Goal: Task Accomplishment & Management: Complete application form

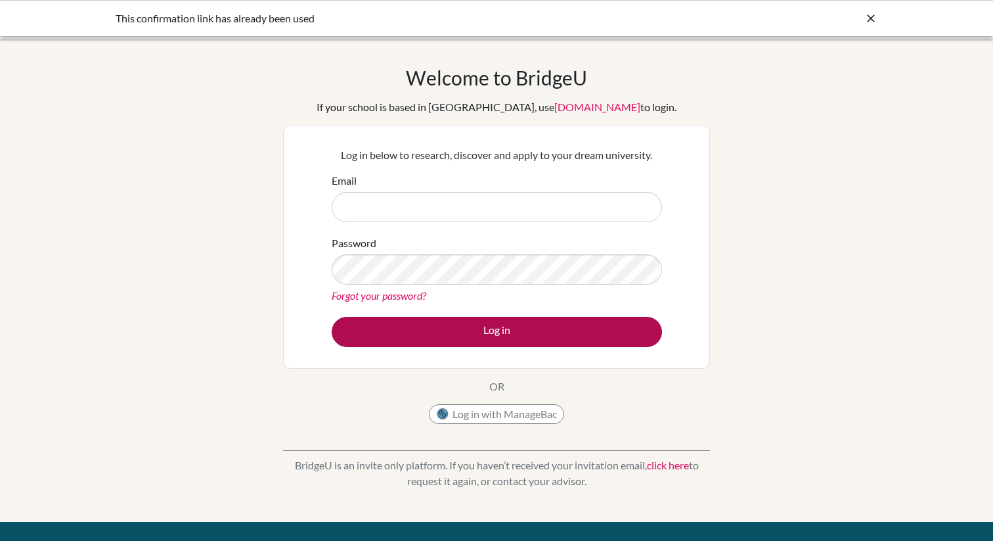
type input "[EMAIL_ADDRESS][DOMAIN_NAME]"
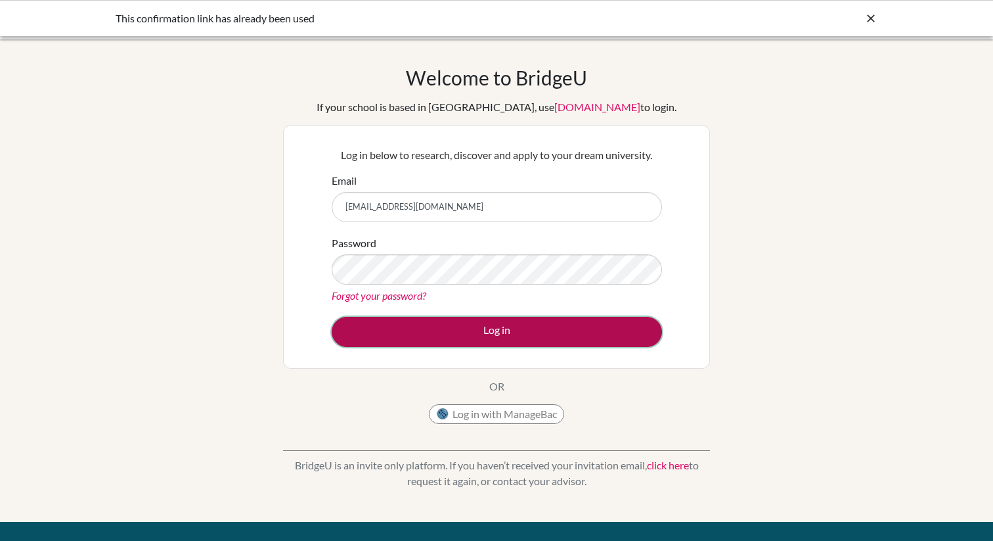
click at [387, 334] on button "Log in" at bounding box center [497, 332] width 330 height 30
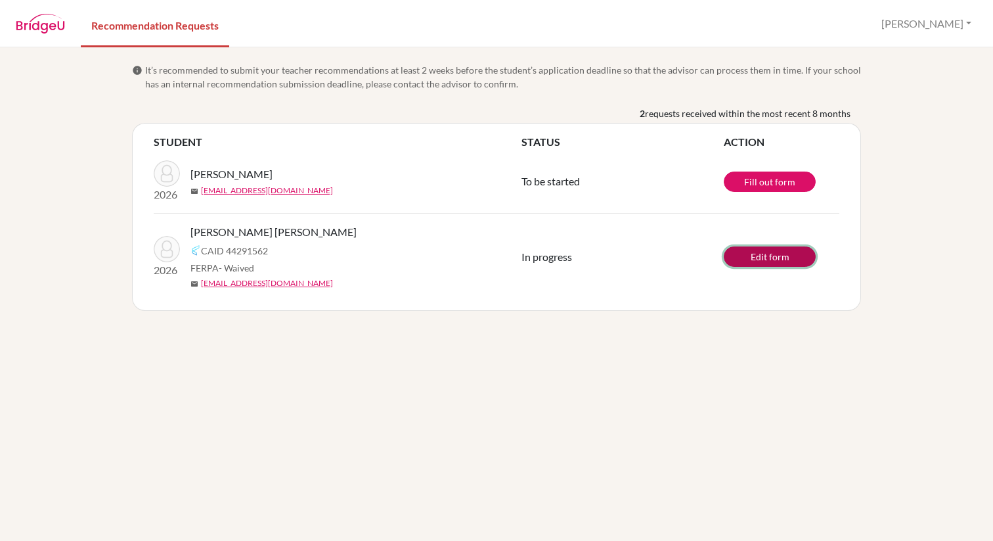
click at [740, 249] on link "Edit form" at bounding box center [770, 256] width 92 height 20
click at [958, 14] on button "Timothy" at bounding box center [927, 23] width 102 height 25
click at [931, 48] on link "Profile" at bounding box center [894, 53] width 104 height 21
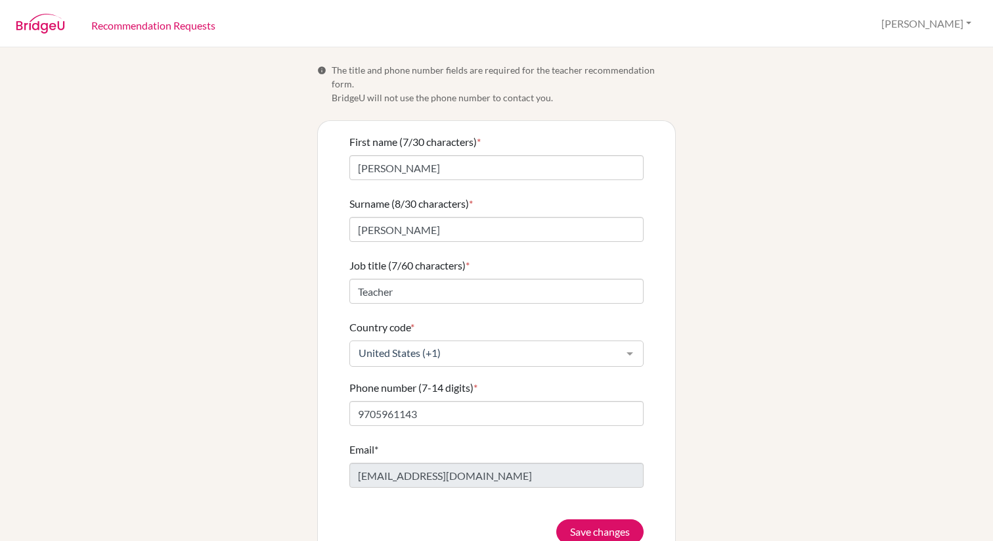
scroll to position [19, 0]
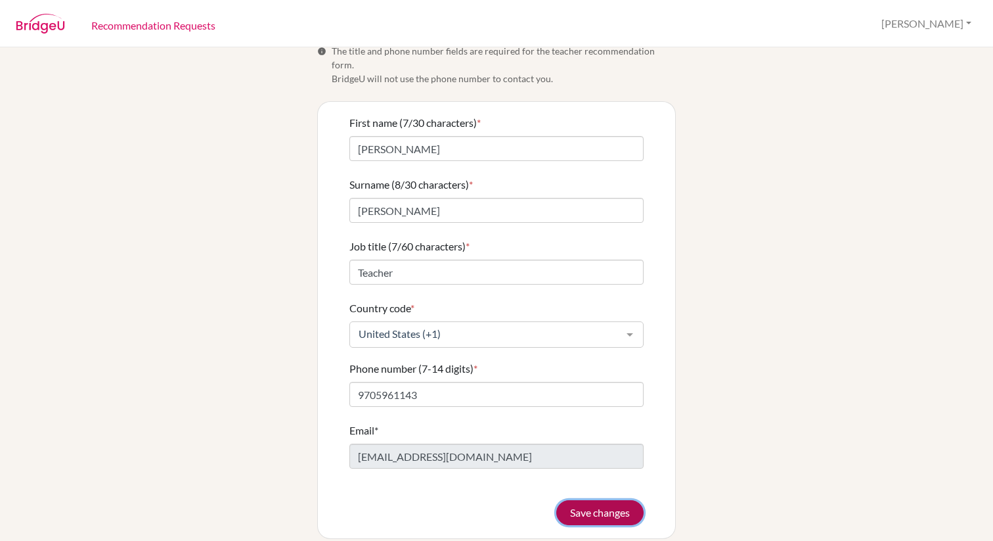
click at [611, 500] on button "Save changes" at bounding box center [599, 512] width 87 height 25
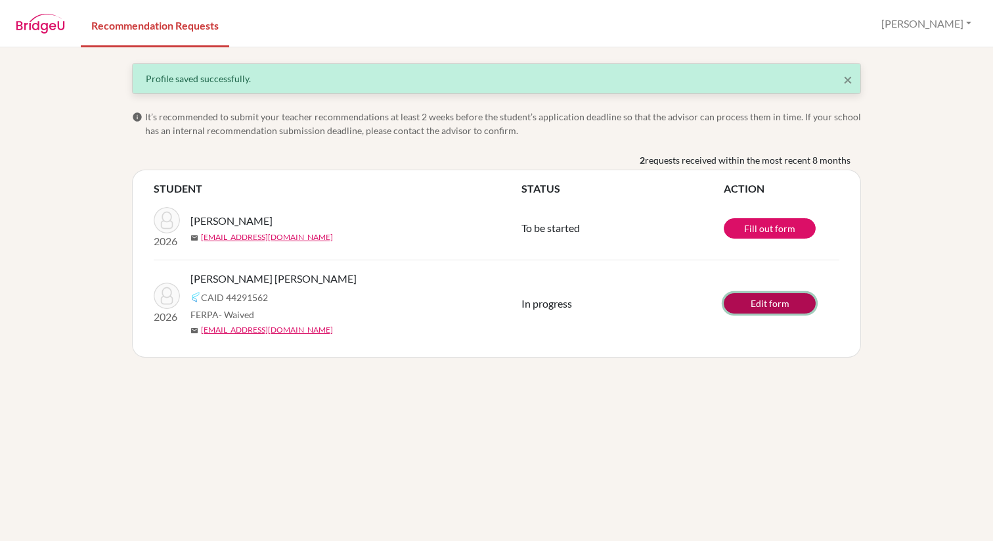
click at [761, 305] on link "Edit form" at bounding box center [770, 303] width 92 height 20
